Goal: Task Accomplishment & Management: Manage account settings

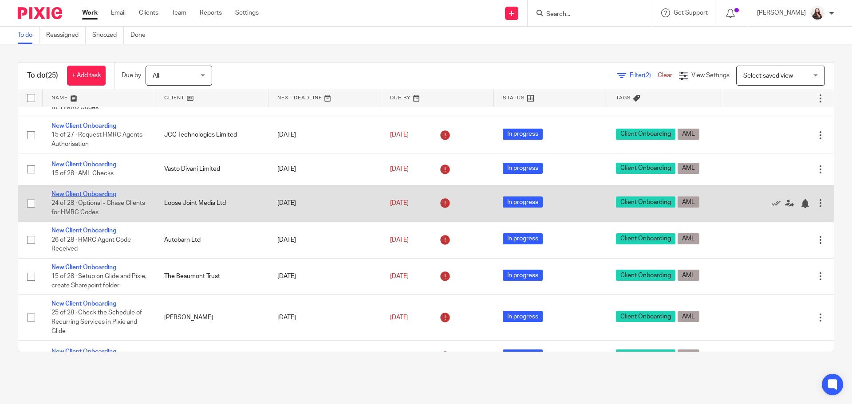
scroll to position [100, 0]
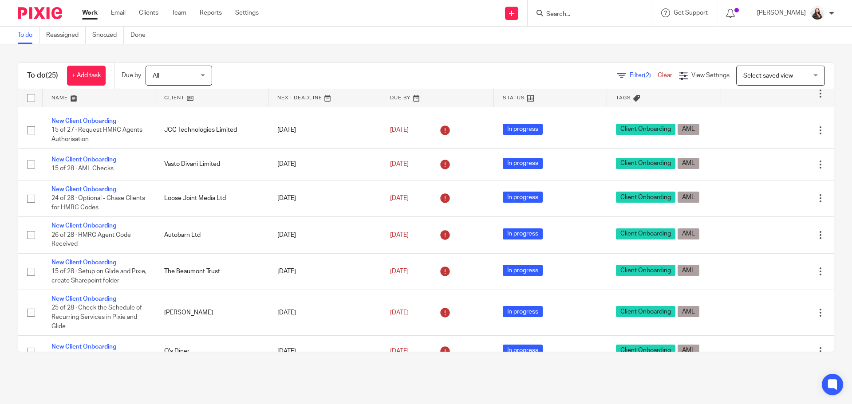
click at [630, 75] on span "Filter (2)" at bounding box center [644, 75] width 28 height 6
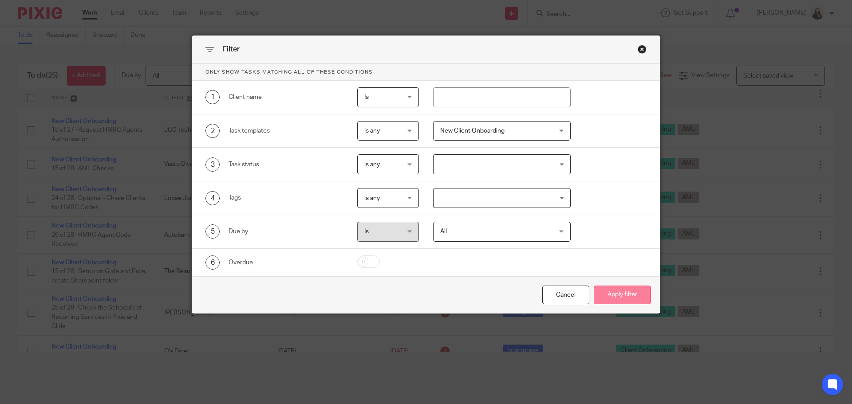
click at [631, 301] on button "Apply filter" at bounding box center [622, 295] width 57 height 19
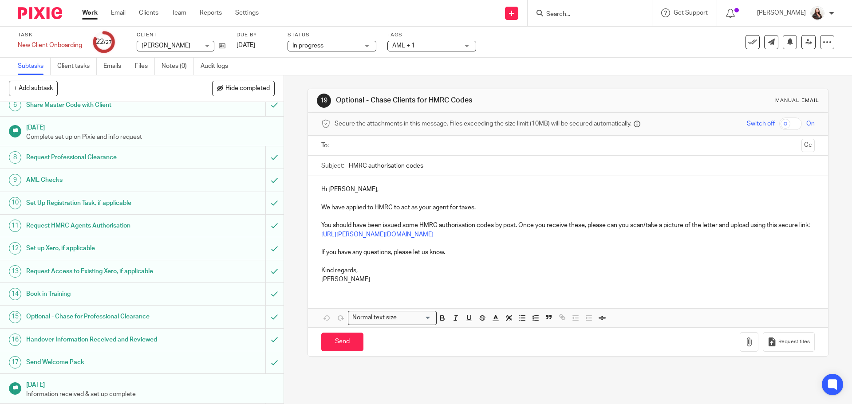
scroll to position [189, 0]
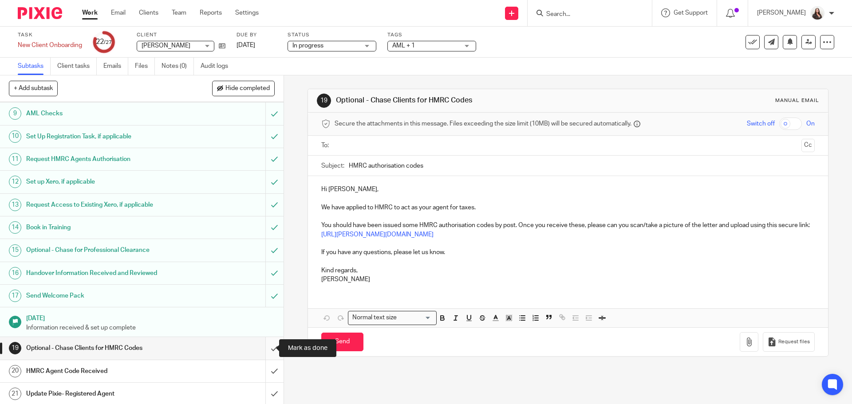
click at [264, 348] on input "submit" at bounding box center [142, 348] width 284 height 22
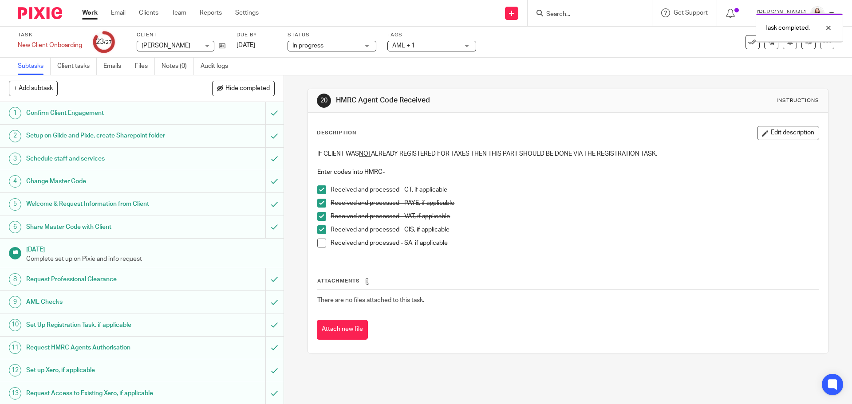
click at [318, 243] on span at bounding box center [321, 243] width 9 height 9
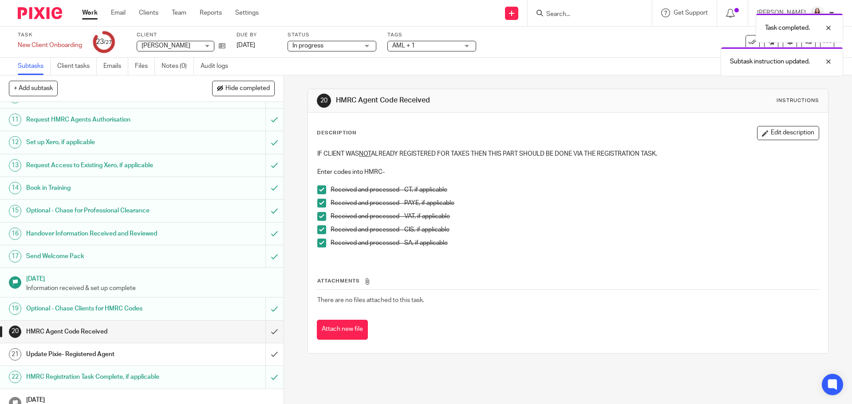
scroll to position [233, 0]
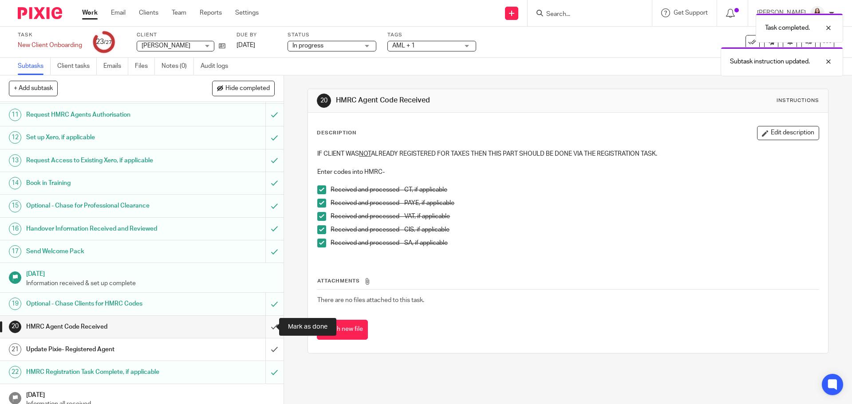
click at [265, 329] on input "submit" at bounding box center [142, 327] width 284 height 22
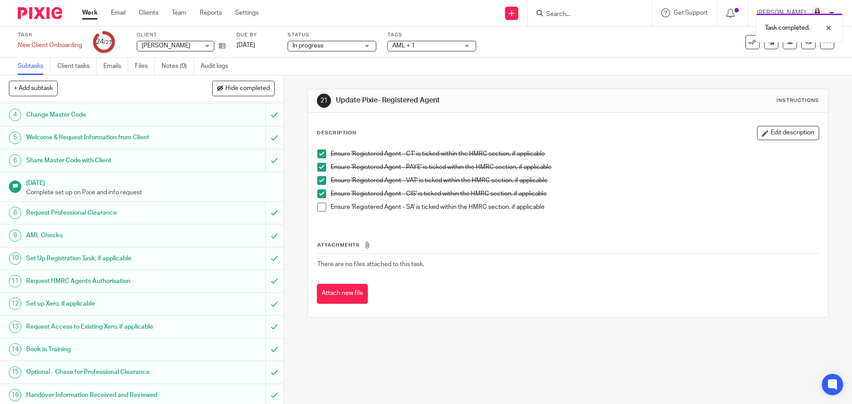
click at [319, 207] on span at bounding box center [321, 207] width 9 height 9
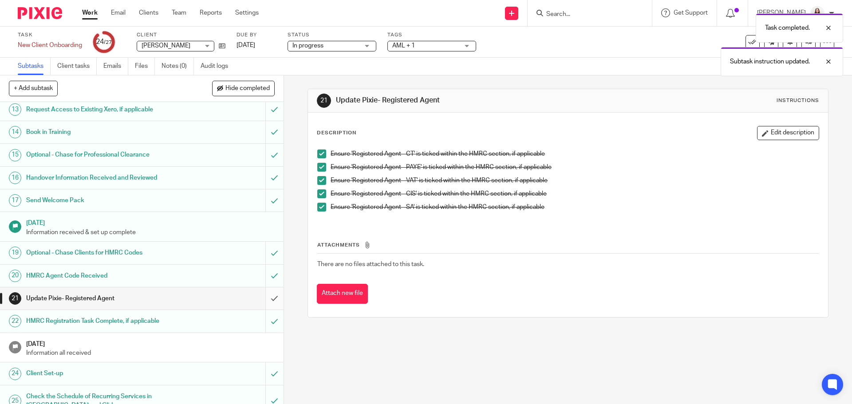
scroll to position [288, 0]
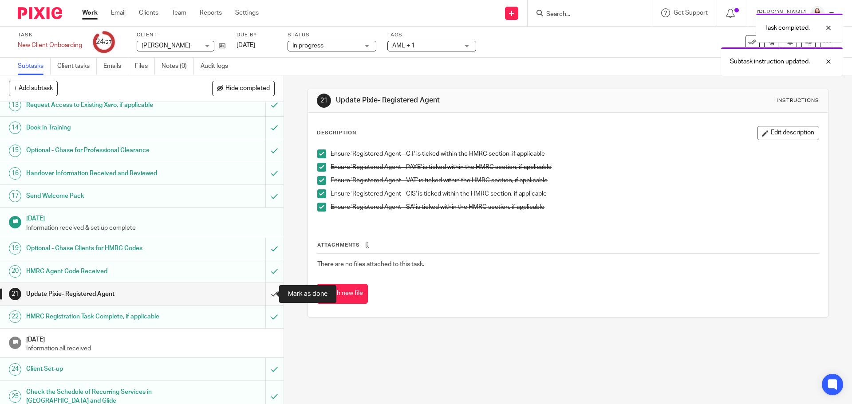
click at [266, 293] on input "submit" at bounding box center [142, 294] width 284 height 22
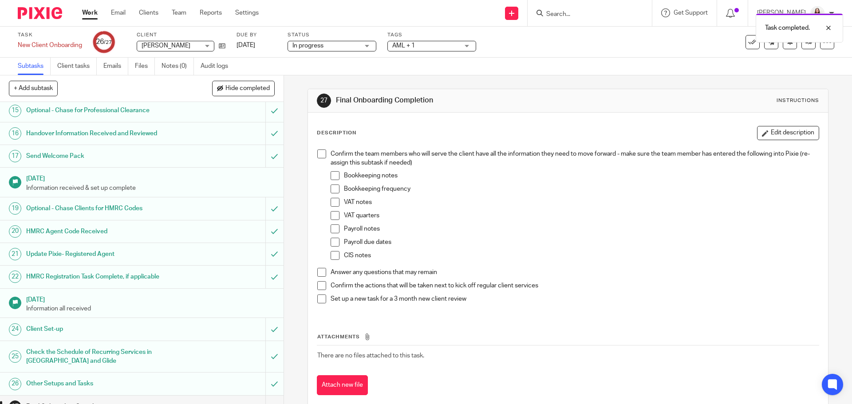
scroll to position [343, 0]
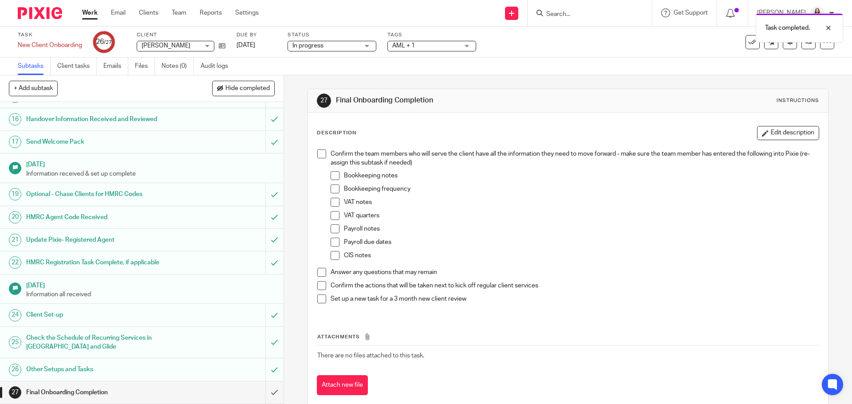
click at [237, 393] on div "Final Onboarding Completion" at bounding box center [141, 392] width 230 height 13
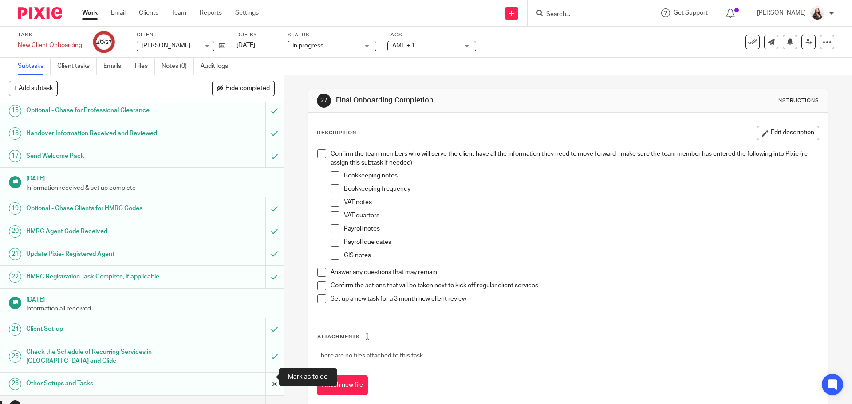
scroll to position [343, 0]
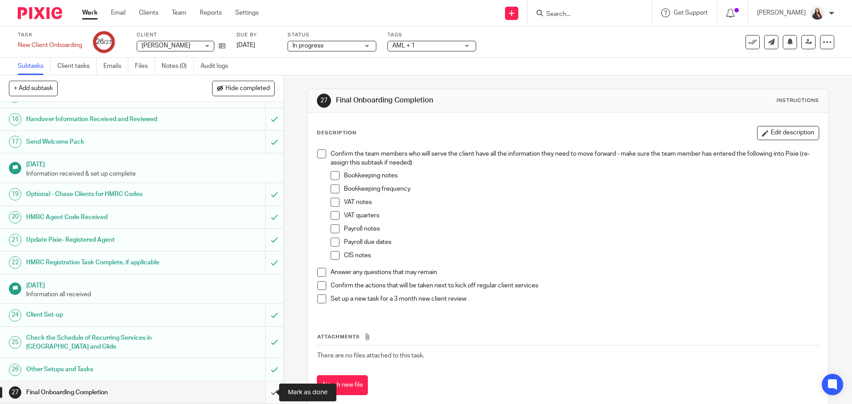
click at [268, 393] on input "submit" at bounding box center [142, 393] width 284 height 22
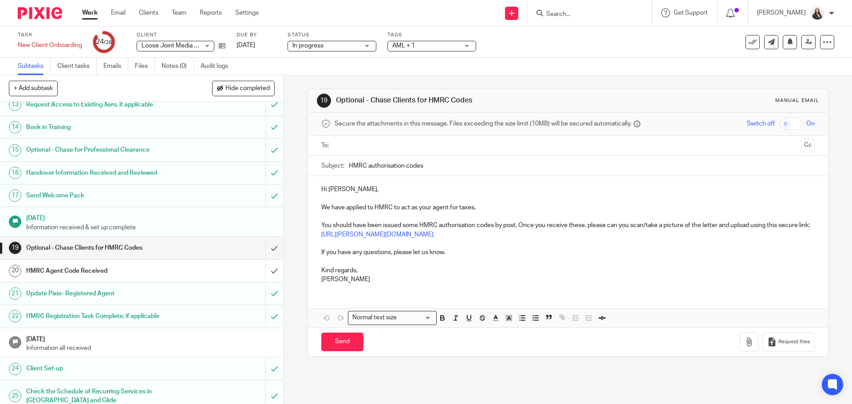
scroll to position [344, 0]
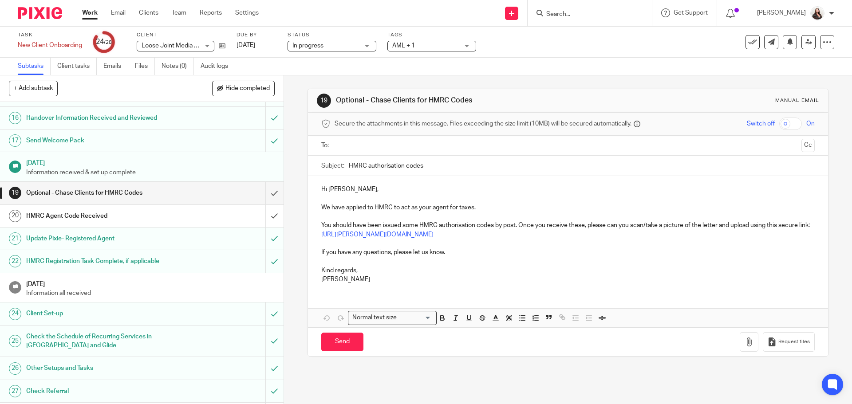
click at [99, 209] on h1 "HMRC Agent Code Received" at bounding box center [103, 215] width 154 height 13
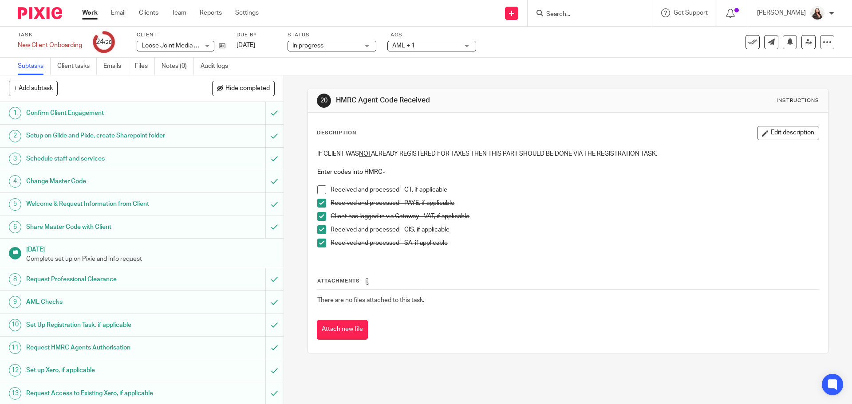
click at [319, 193] on span at bounding box center [321, 190] width 9 height 9
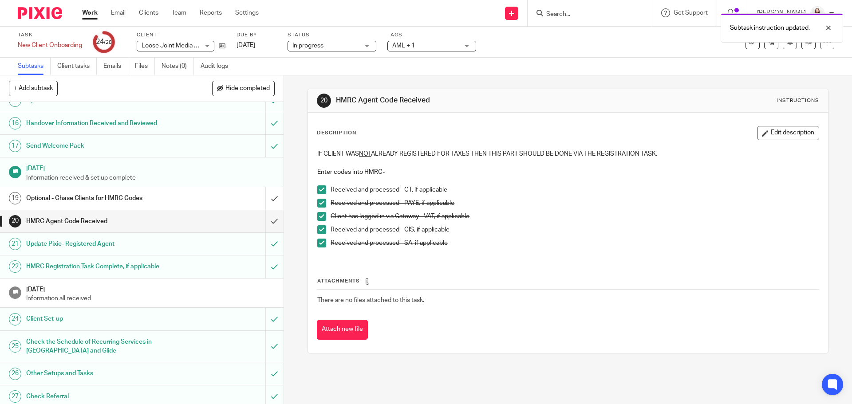
scroll to position [366, 0]
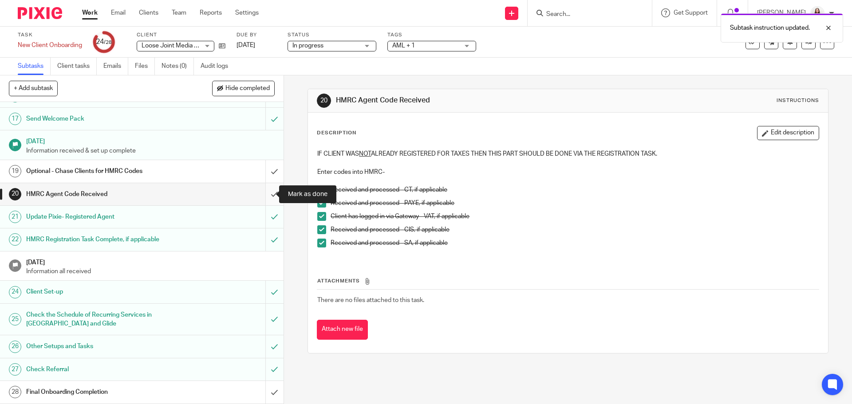
click at [265, 194] on input "submit" at bounding box center [142, 194] width 284 height 22
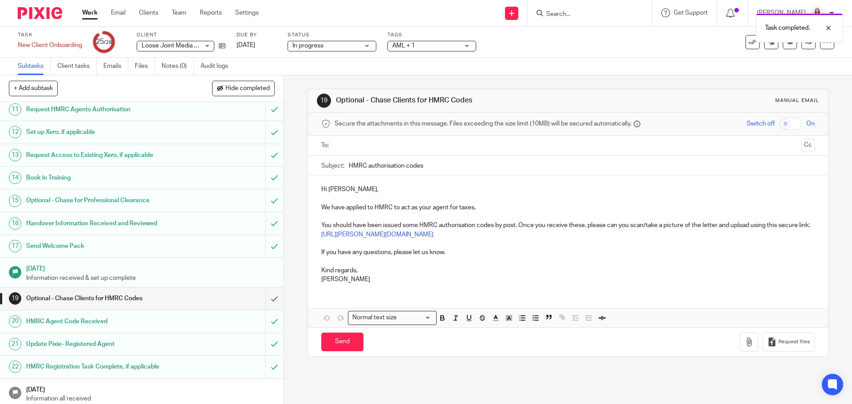
scroll to position [266, 0]
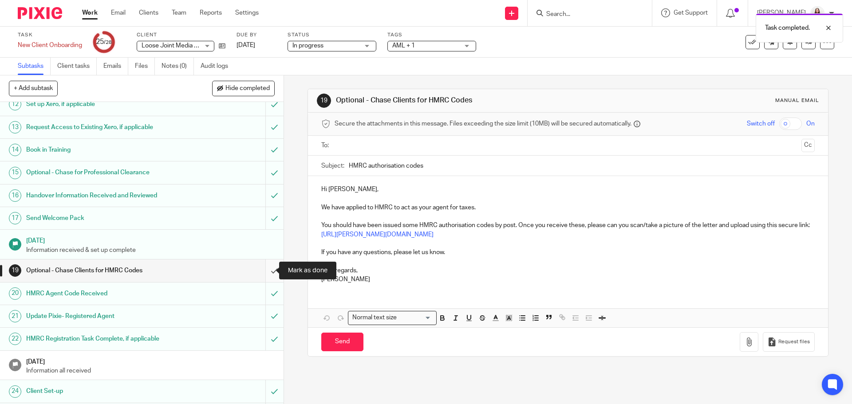
click at [265, 269] on input "submit" at bounding box center [142, 271] width 284 height 22
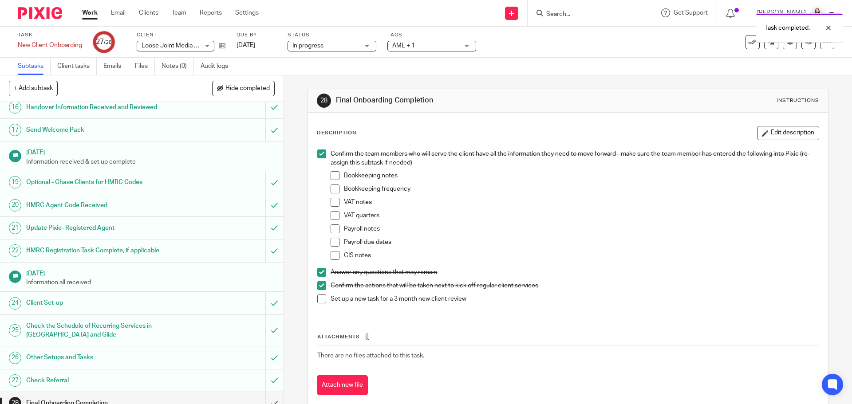
scroll to position [366, 0]
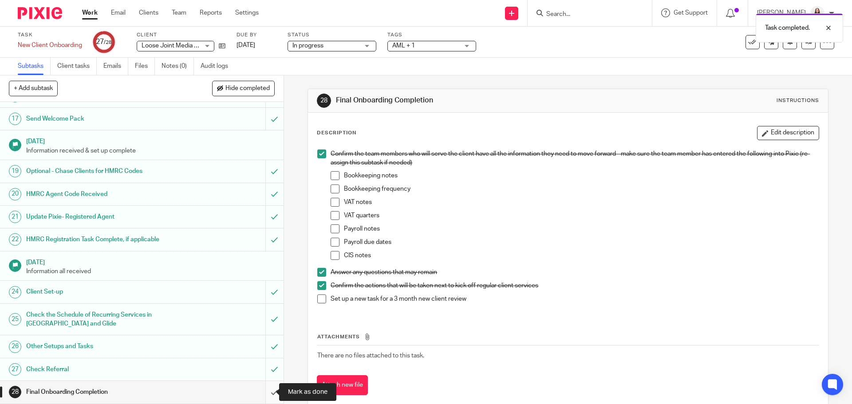
click at [263, 391] on input "submit" at bounding box center [142, 392] width 284 height 22
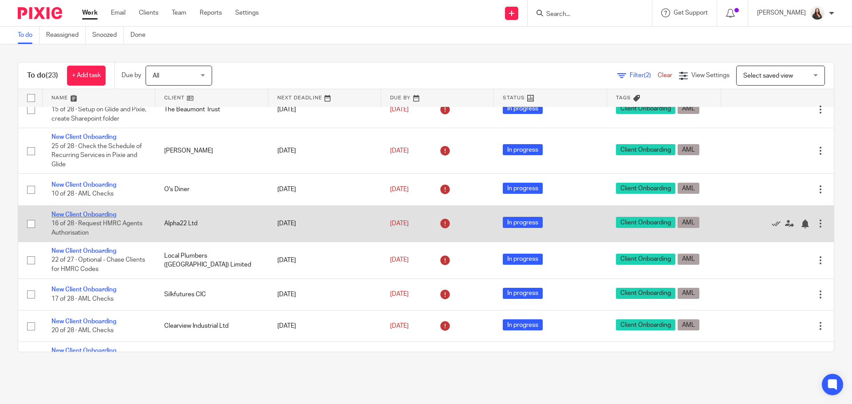
scroll to position [200, 0]
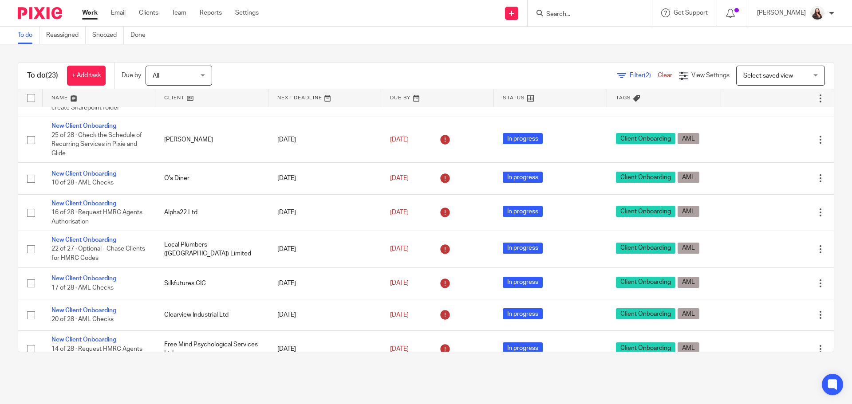
click at [628, 73] on div "Filter (2) Clear" at bounding box center [648, 75] width 62 height 9
click at [630, 75] on span "Filter (2)" at bounding box center [644, 75] width 28 height 6
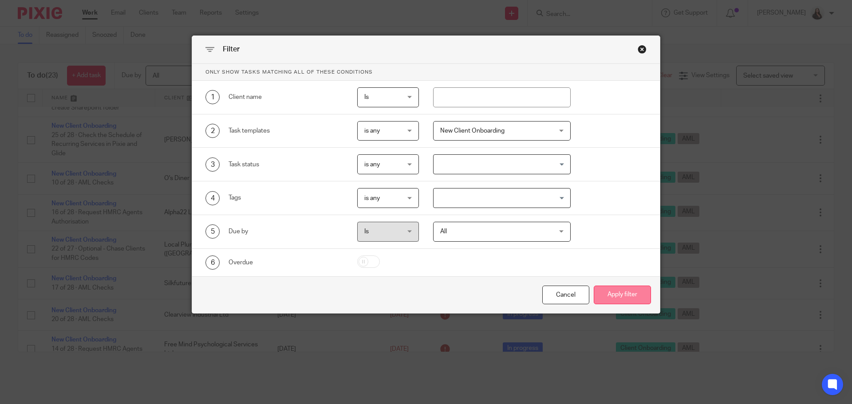
click at [613, 295] on button "Apply filter" at bounding box center [622, 295] width 57 height 19
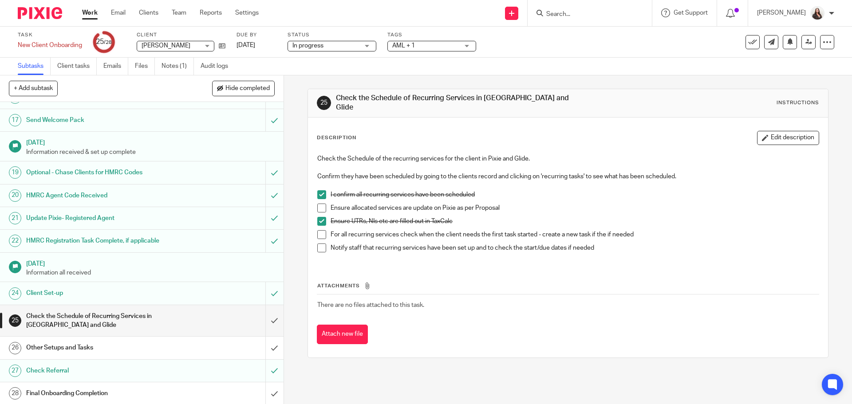
scroll to position [366, 0]
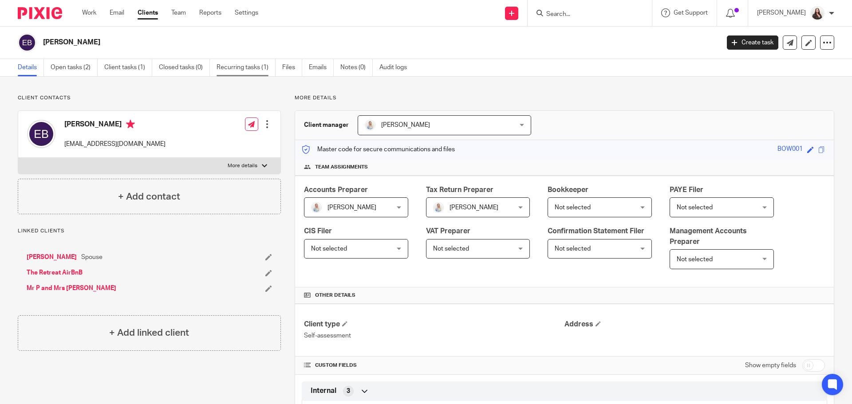
click at [228, 64] on link "Recurring tasks (1)" at bounding box center [246, 67] width 59 height 17
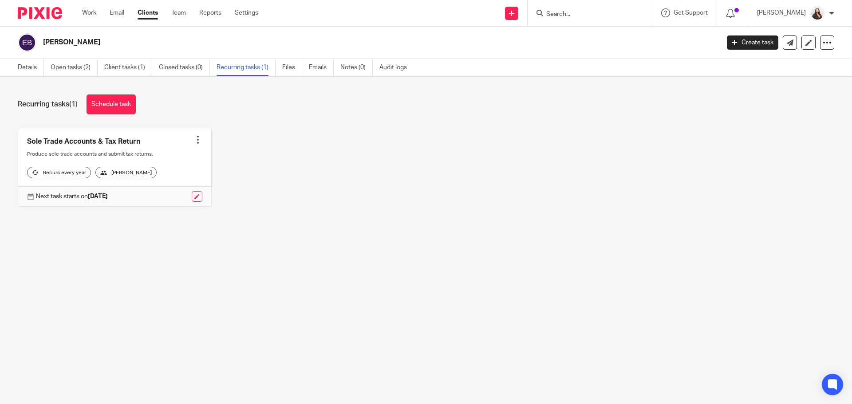
click at [582, 14] on input "Search" at bounding box center [585, 15] width 80 height 8
type input "r"
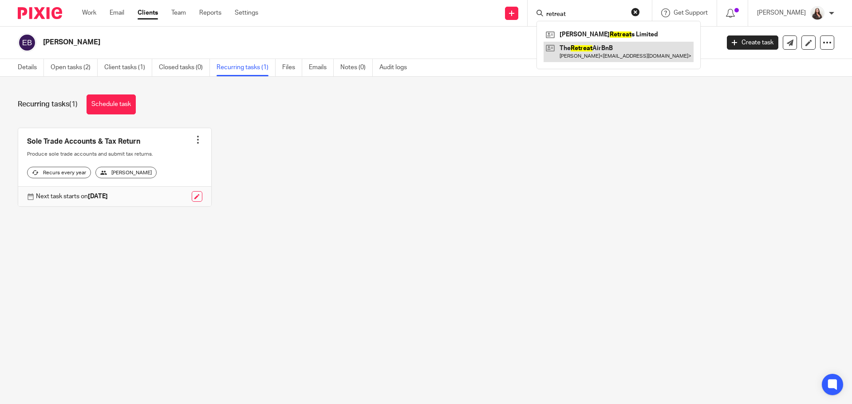
type input "retreat"
click at [636, 57] on link at bounding box center [619, 52] width 150 height 20
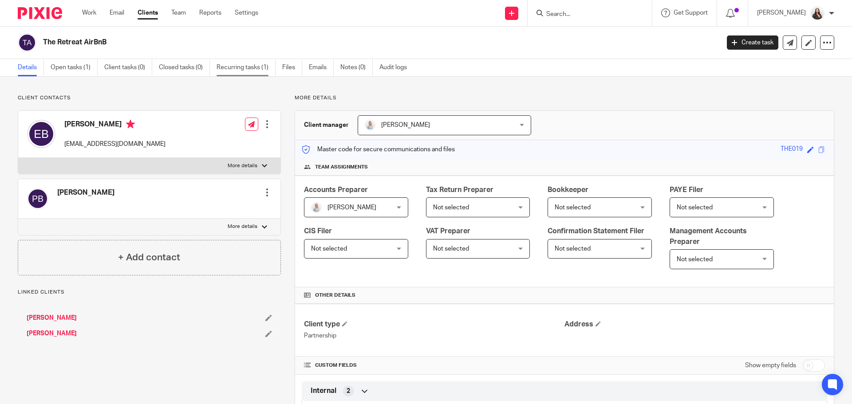
click at [236, 61] on link "Recurring tasks (1)" at bounding box center [246, 67] width 59 height 17
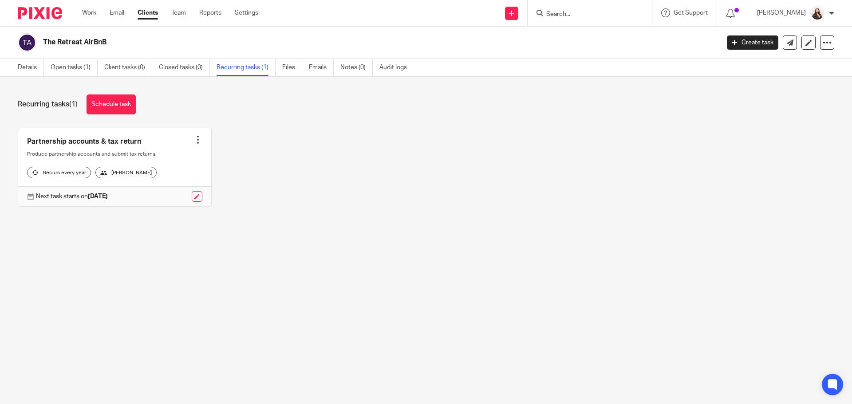
click at [574, 13] on input "Search" at bounding box center [585, 15] width 80 height 8
type input "mr p"
click at [615, 34] on link at bounding box center [599, 34] width 110 height 13
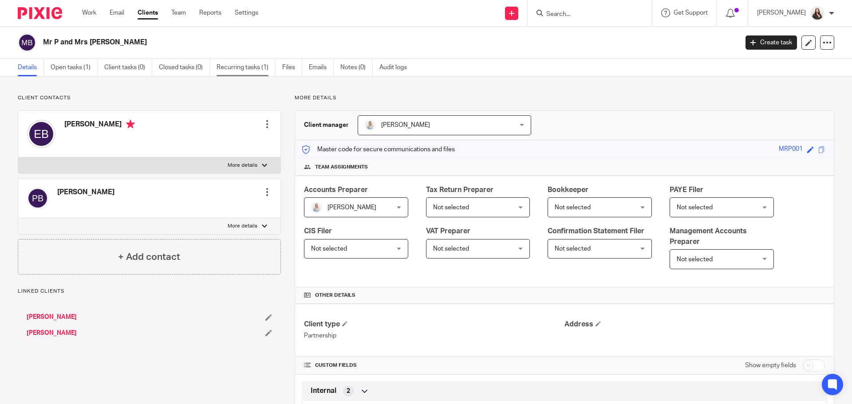
click at [248, 67] on link "Recurring tasks (1)" at bounding box center [246, 67] width 59 height 17
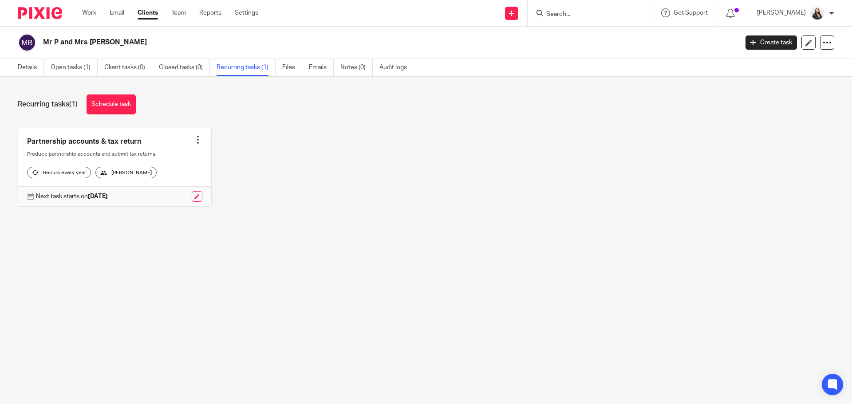
click at [604, 12] on input "Search" at bounding box center [585, 15] width 80 height 8
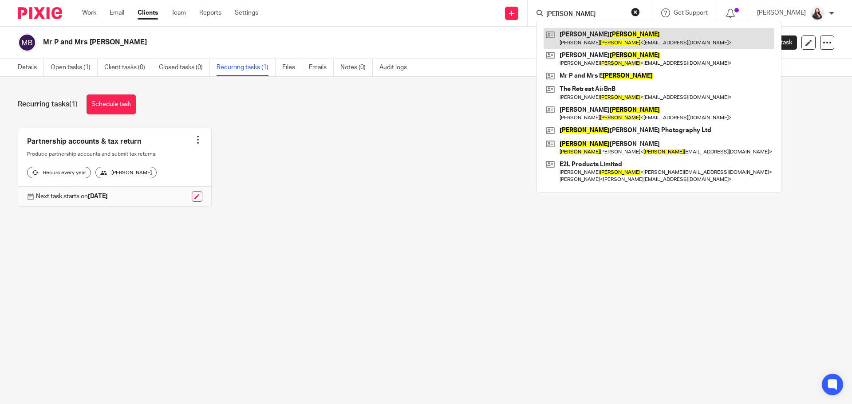
type input "[PERSON_NAME]"
click at [603, 32] on link at bounding box center [659, 38] width 231 height 20
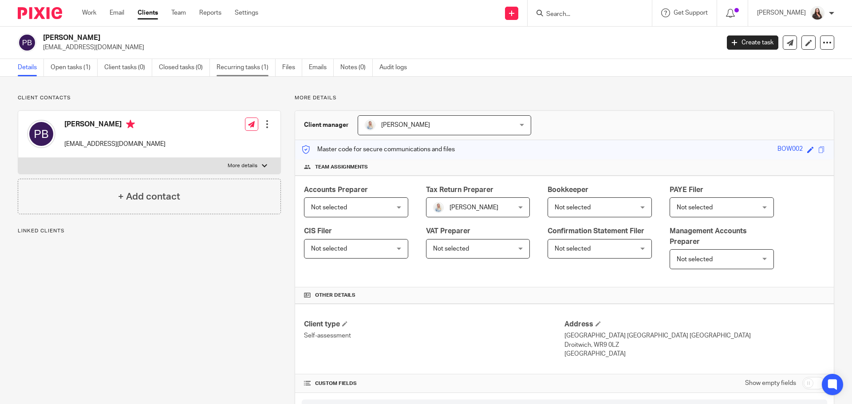
click at [272, 67] on link "Recurring tasks (1)" at bounding box center [246, 67] width 59 height 17
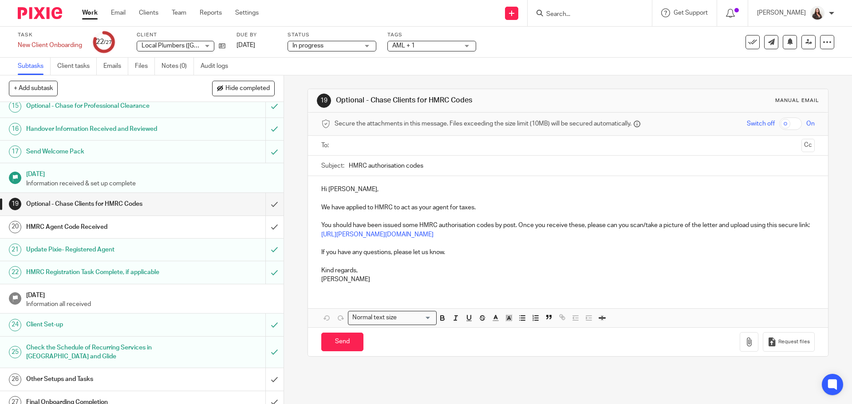
scroll to position [343, 0]
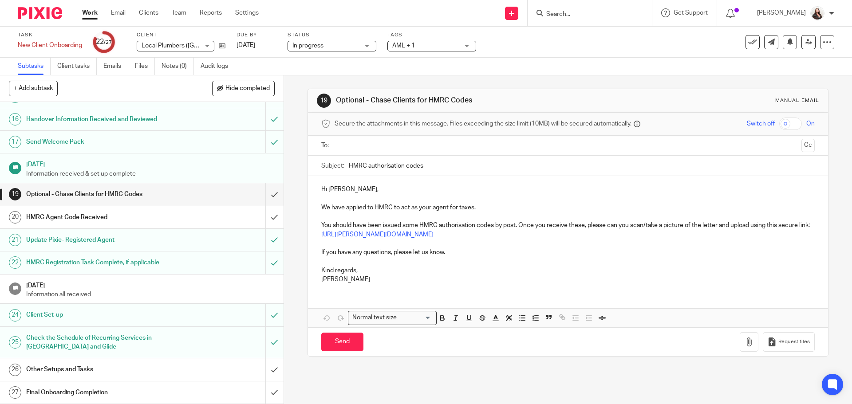
click at [124, 217] on h1 "HMRC Agent Code Received" at bounding box center [103, 217] width 154 height 13
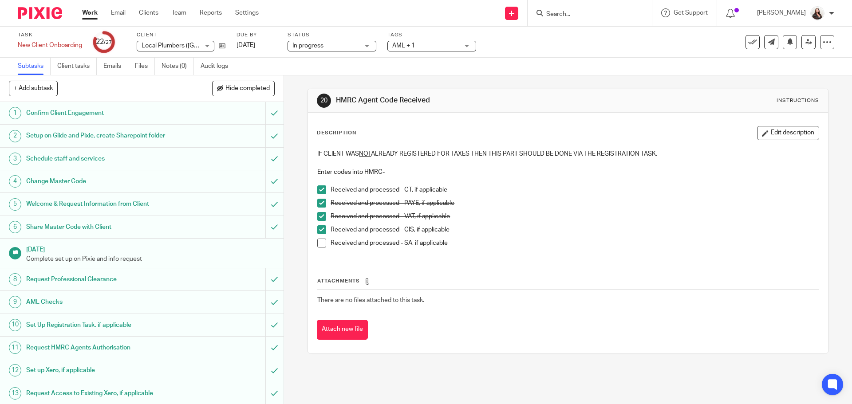
drag, startPoint x: 317, startPoint y: 242, endPoint x: 302, endPoint y: 243, distance: 15.6
click at [317, 242] on span at bounding box center [321, 243] width 9 height 9
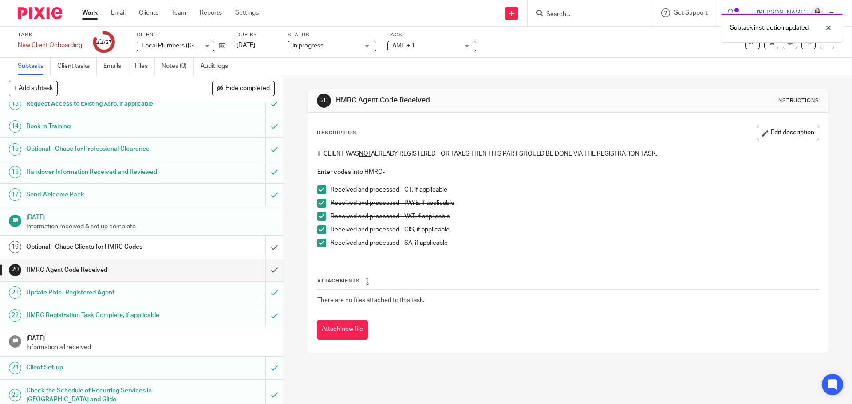
scroll to position [343, 0]
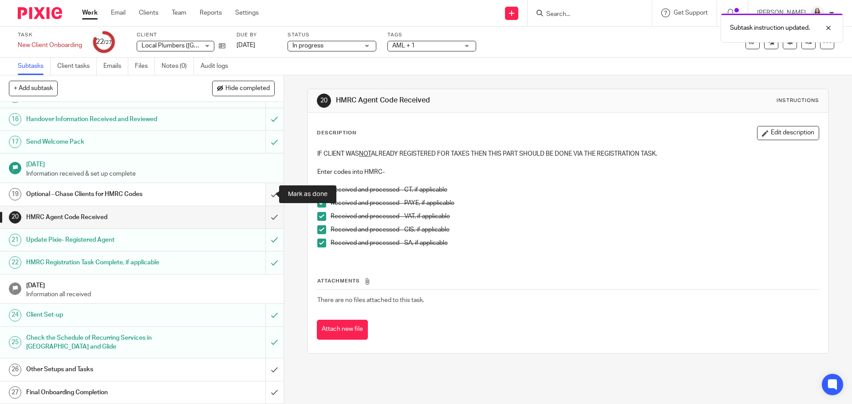
click at [262, 195] on input "submit" at bounding box center [142, 194] width 284 height 22
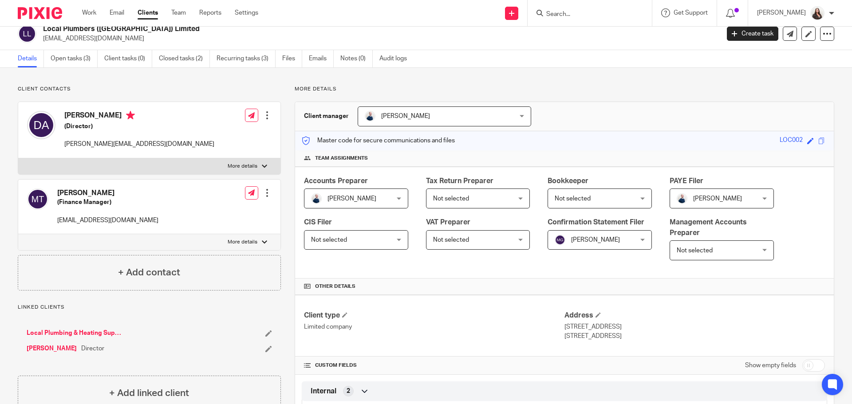
scroll to position [11, 0]
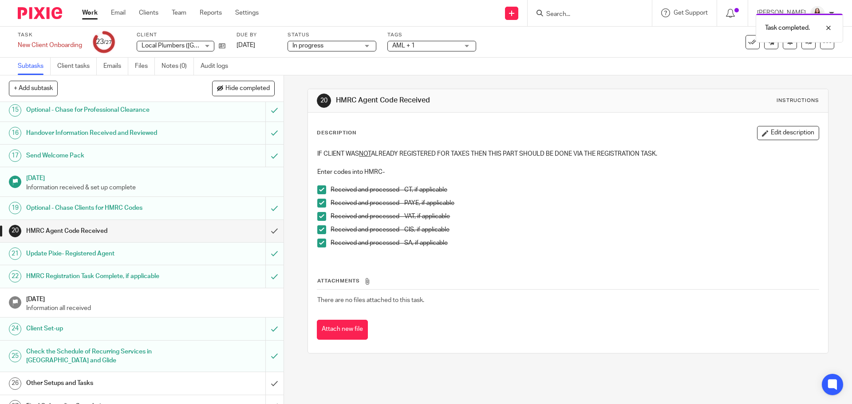
scroll to position [333, 0]
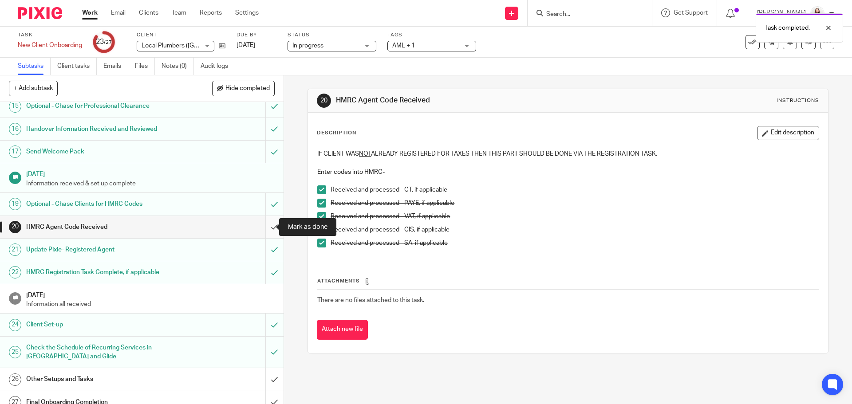
click at [268, 229] on input "submit" at bounding box center [142, 227] width 284 height 22
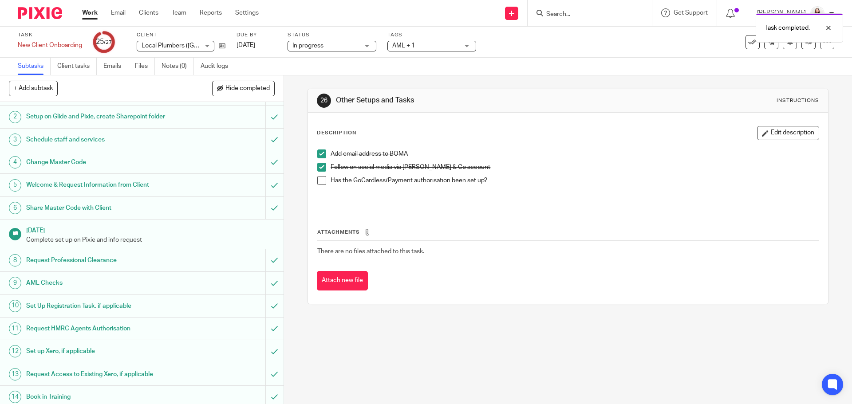
scroll to position [22, 0]
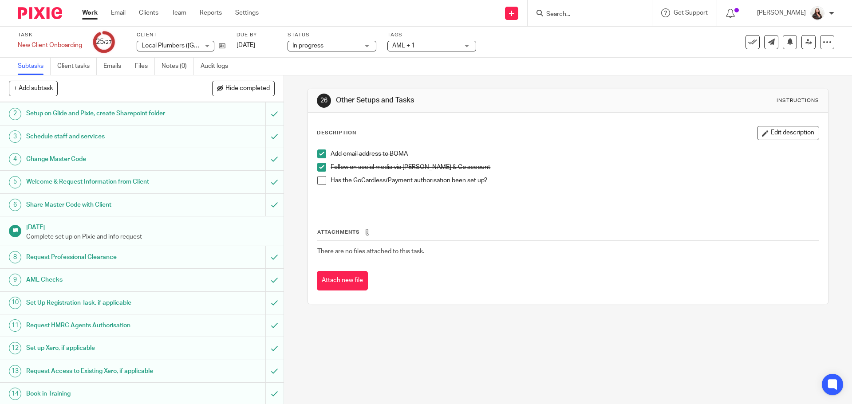
click at [317, 181] on span at bounding box center [321, 180] width 9 height 9
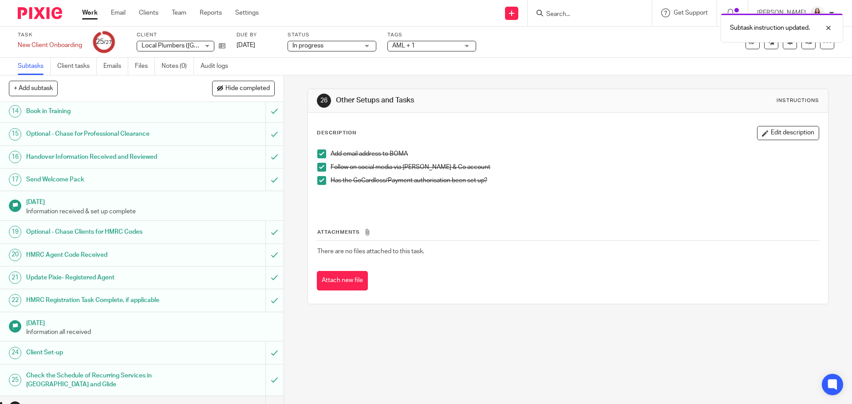
scroll to position [343, 0]
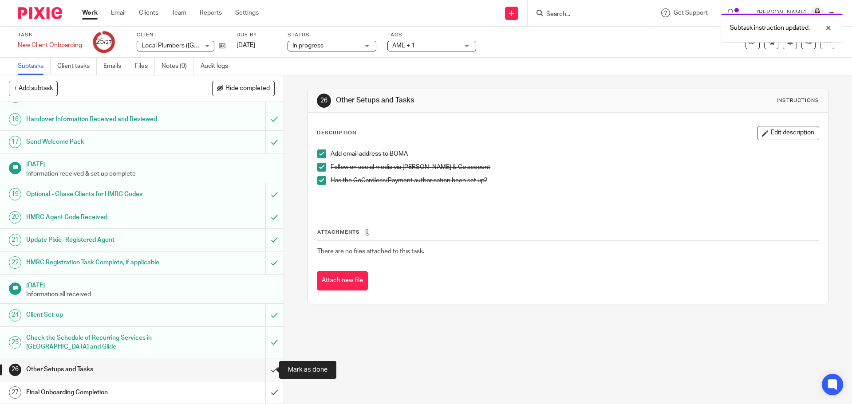
click at [266, 369] on input "submit" at bounding box center [142, 370] width 284 height 22
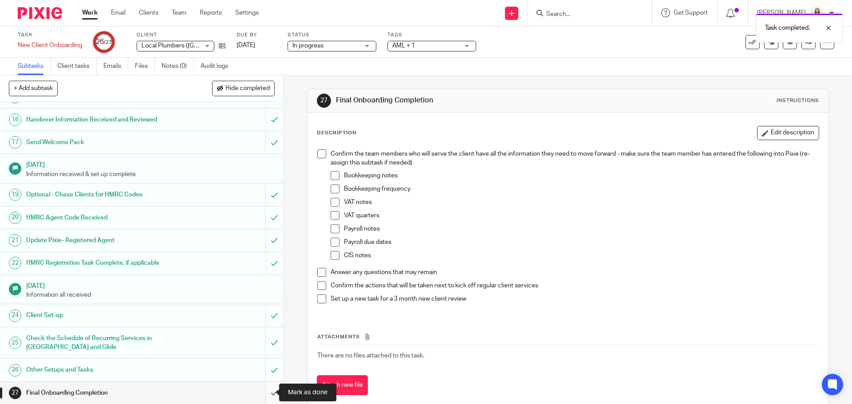
scroll to position [343, 0]
click at [265, 395] on input "submit" at bounding box center [142, 393] width 284 height 22
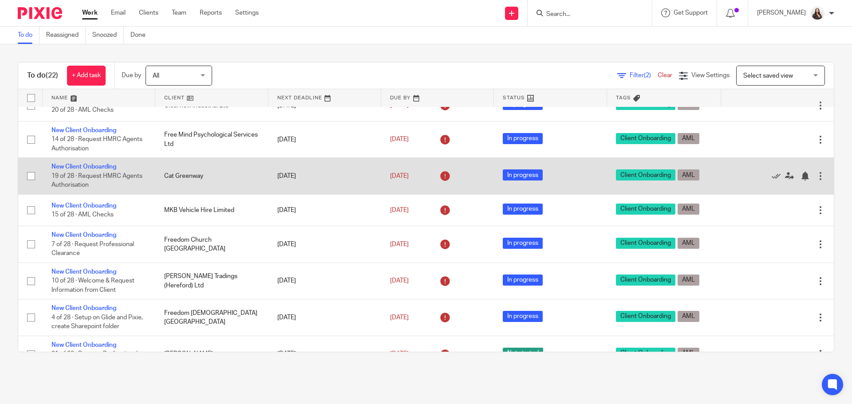
scroll to position [357, 0]
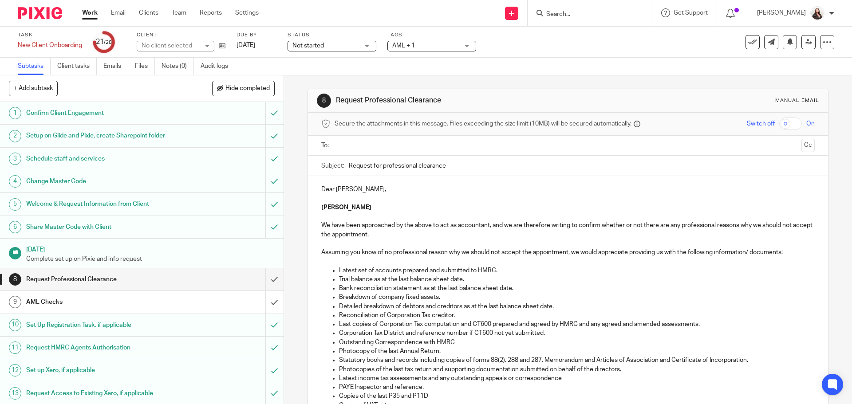
click at [83, 298] on h1 "AML Checks" at bounding box center [103, 302] width 154 height 13
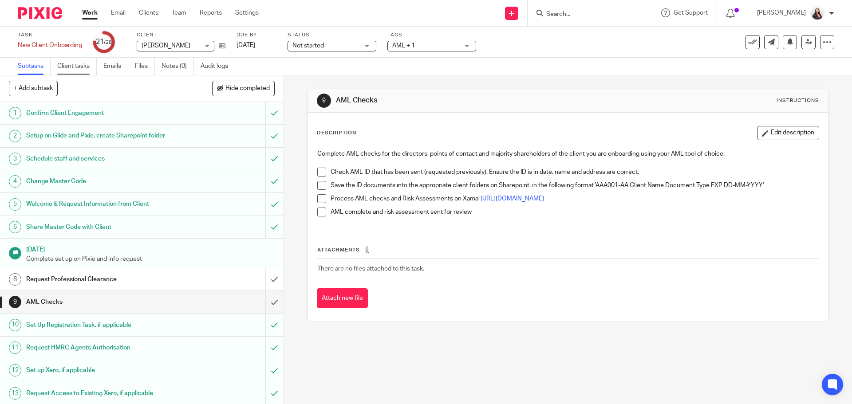
click at [76, 67] on link "Client tasks" at bounding box center [77, 66] width 40 height 17
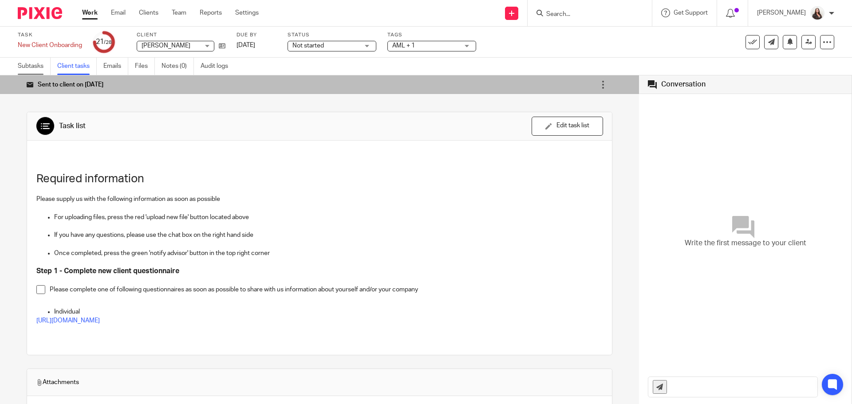
click at [25, 66] on link "Subtasks" at bounding box center [34, 66] width 33 height 17
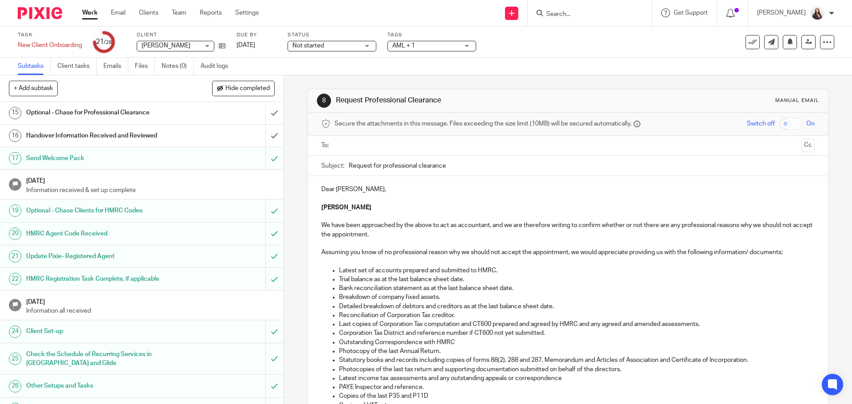
scroll to position [366, 0]
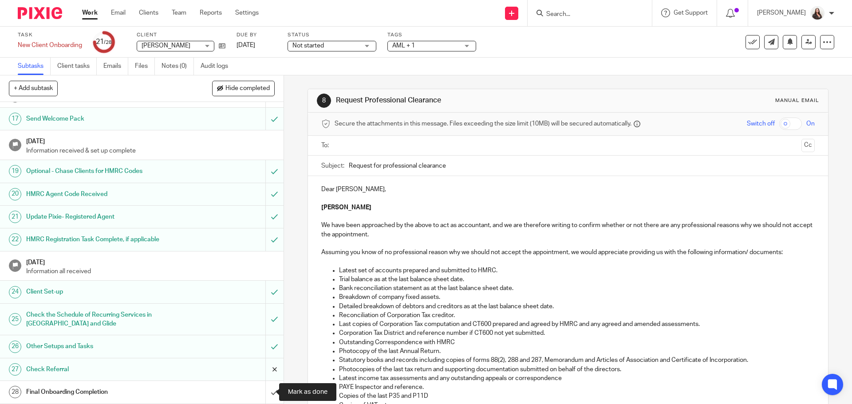
drag, startPoint x: 265, startPoint y: 394, endPoint x: 259, endPoint y: 377, distance: 18.4
click at [265, 394] on input "submit" at bounding box center [142, 392] width 284 height 22
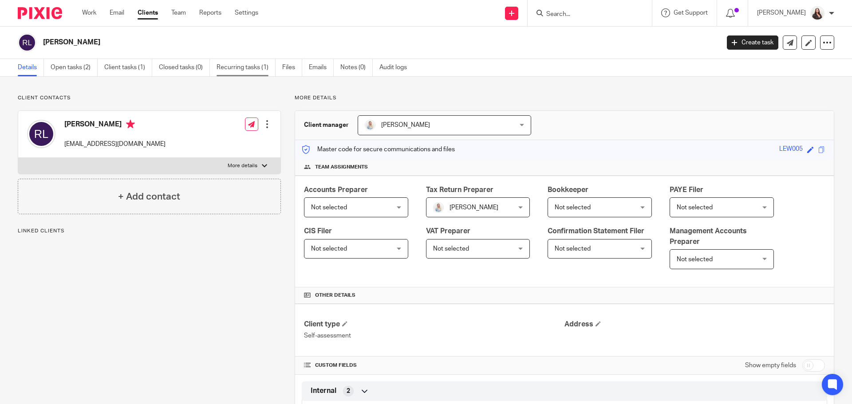
click at [243, 67] on link "Recurring tasks (1)" at bounding box center [246, 67] width 59 height 17
